Goal: Navigation & Orientation: Find specific page/section

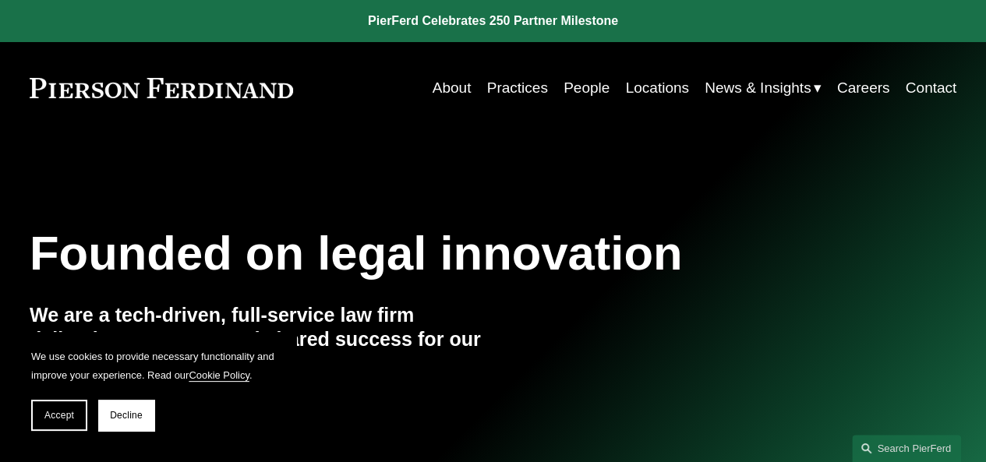
click at [441, 80] on link "About" at bounding box center [452, 88] width 39 height 30
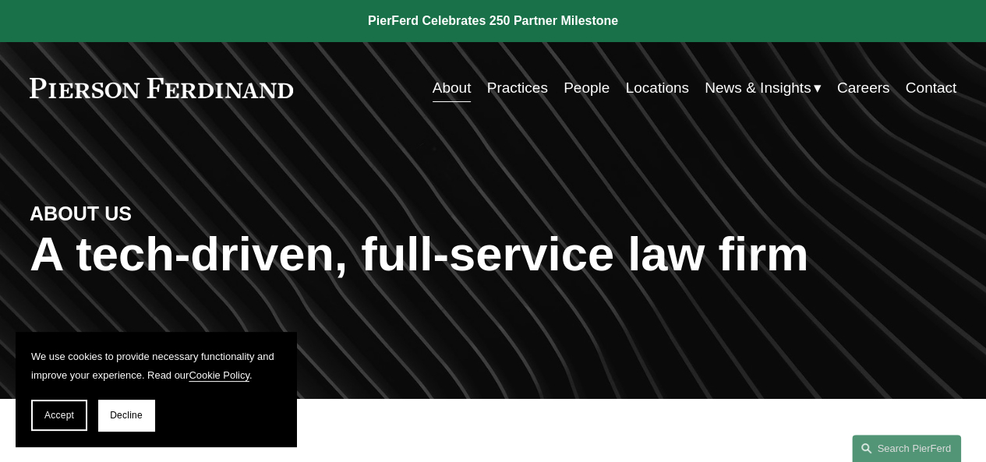
click at [655, 80] on link "Locations" at bounding box center [656, 88] width 63 height 30
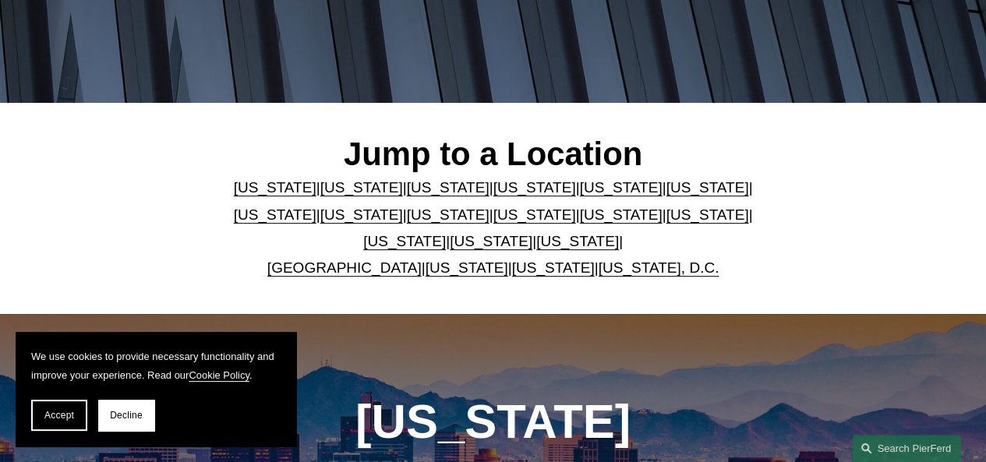
scroll to position [351, 0]
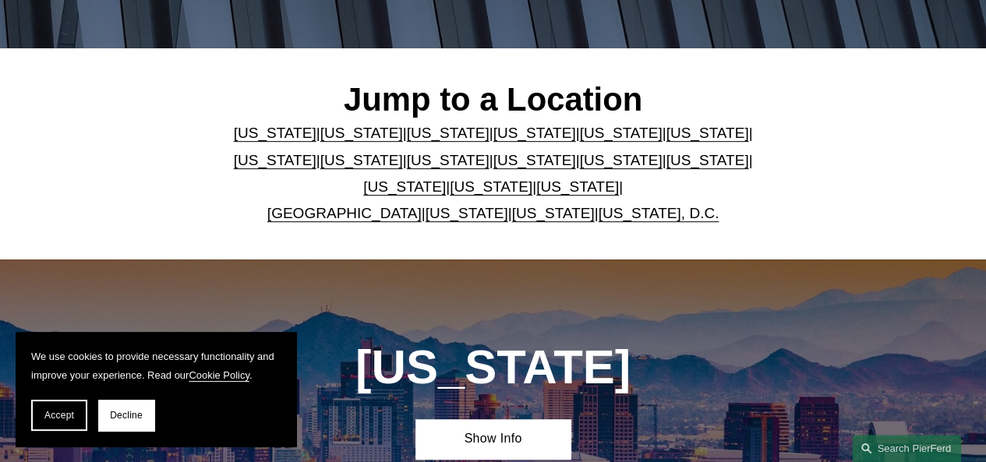
click at [163, 174] on div "Jump to a Location Arizona | California | Colorado | Delaware | Florida | Georg…" at bounding box center [493, 153] width 986 height 147
